Goal: Transaction & Acquisition: Download file/media

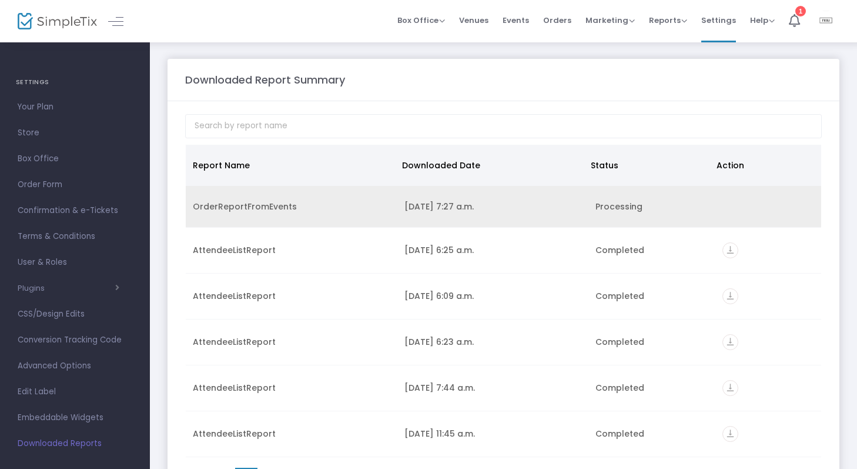
click at [621, 212] on td "Processing" at bounding box center [652, 207] width 127 height 42
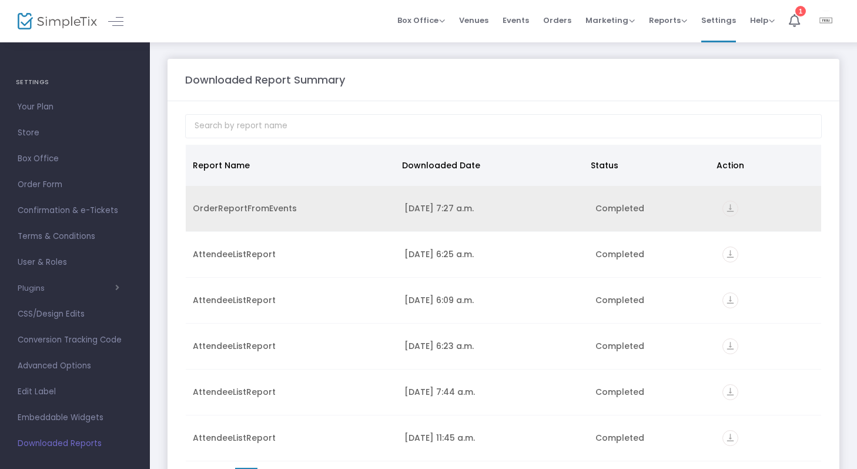
click at [726, 204] on icon "vertical_align_bottom" at bounding box center [731, 209] width 16 height 16
click at [729, 208] on icon "vertical_align_bottom" at bounding box center [731, 209] width 16 height 16
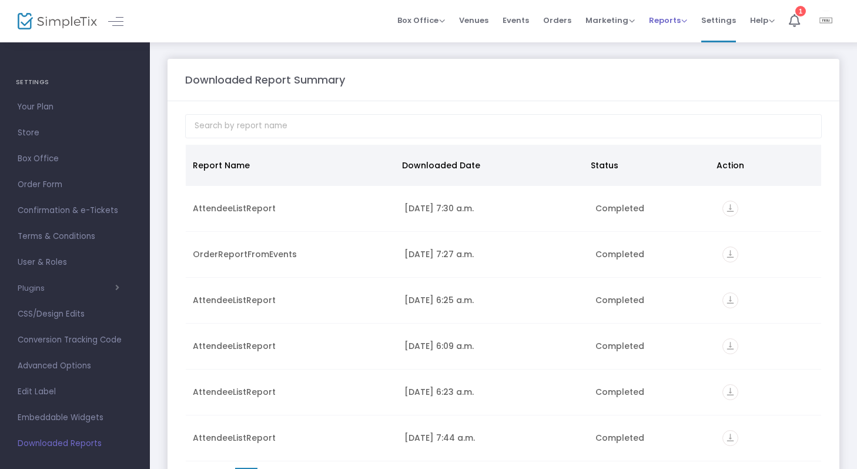
click at [667, 4] on link "Reports Analytics Sales Reports Download" at bounding box center [668, 21] width 38 height 42
